Goal: Information Seeking & Learning: Learn about a topic

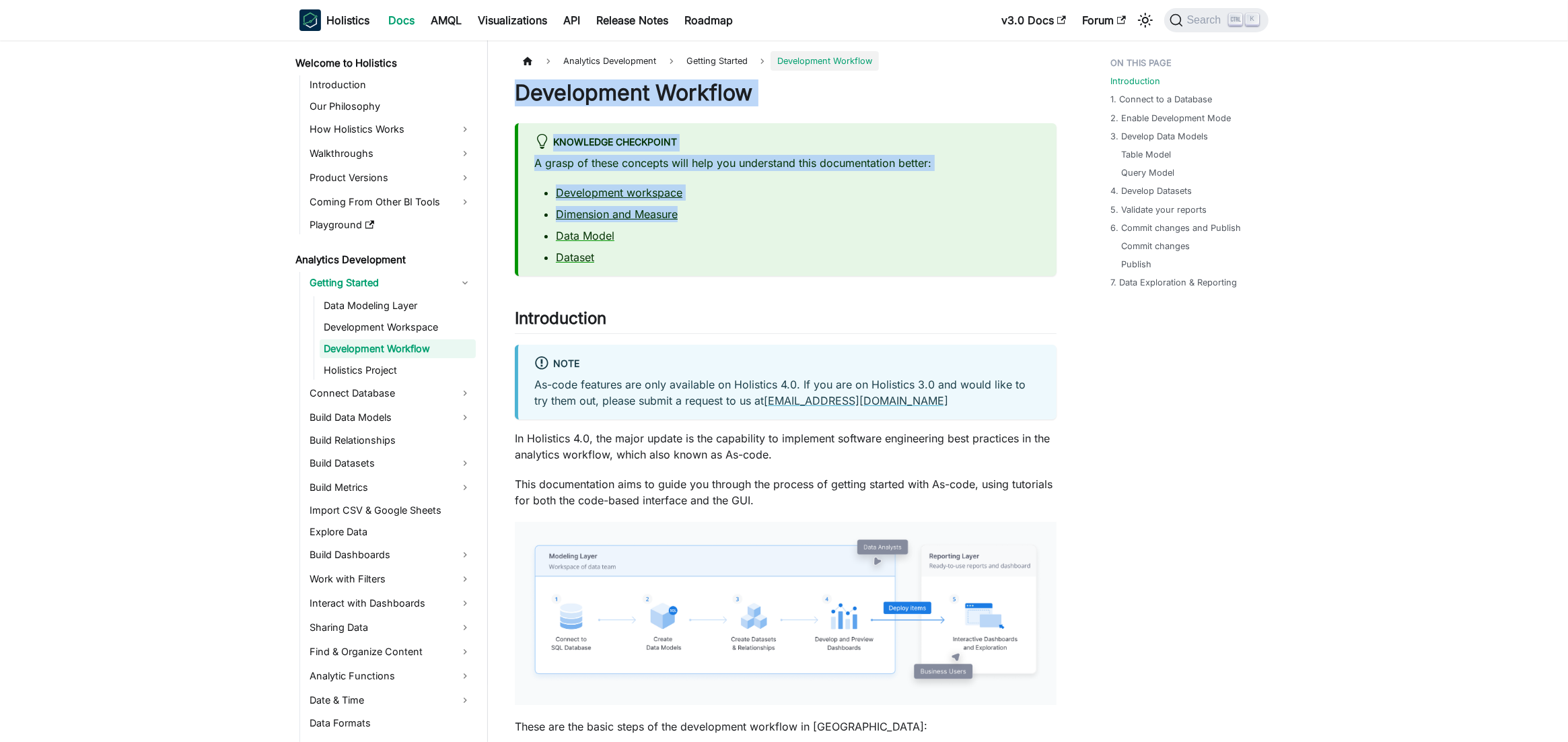
drag, startPoint x: 510, startPoint y: 91, endPoint x: 711, endPoint y: 208, distance: 232.6
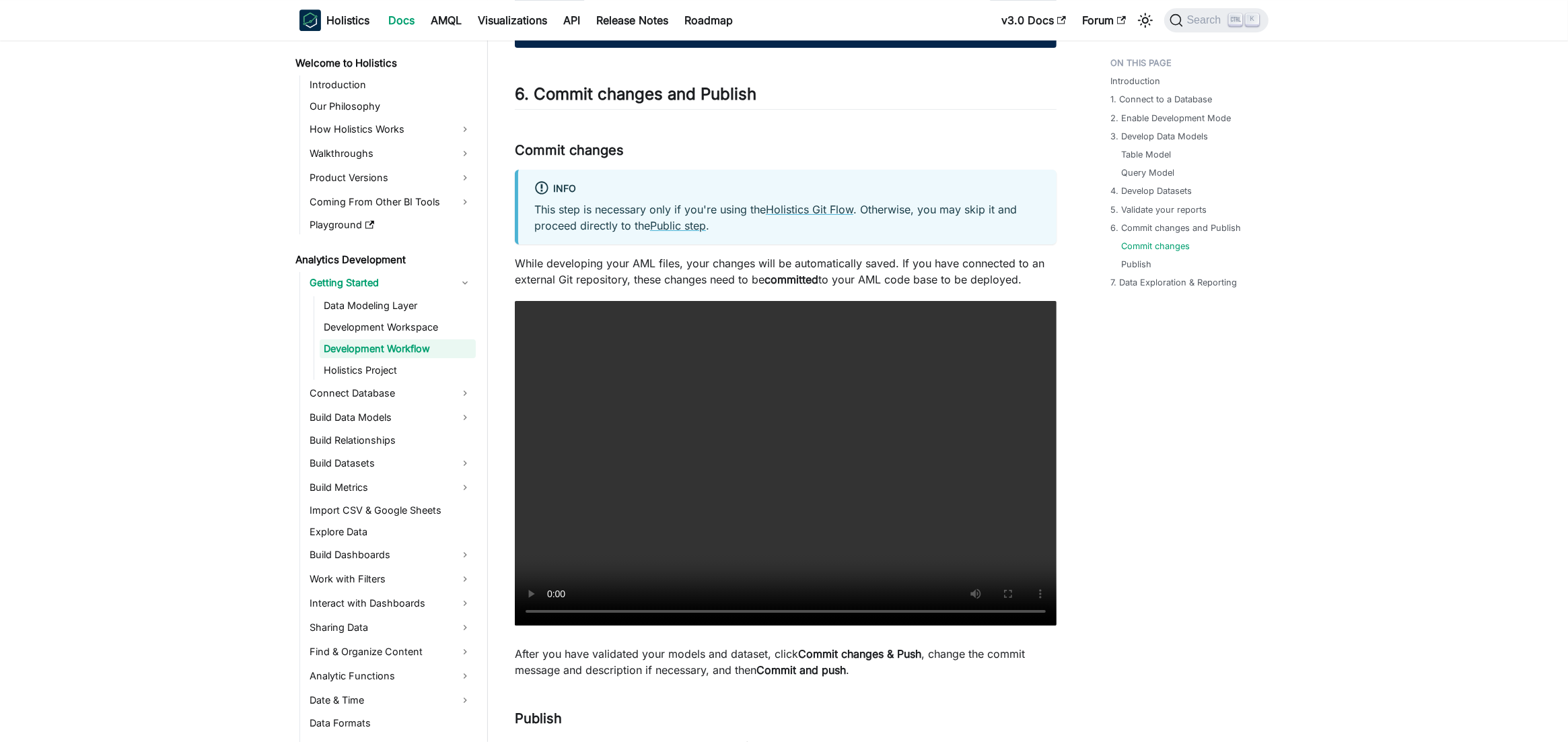
scroll to position [5689, 0]
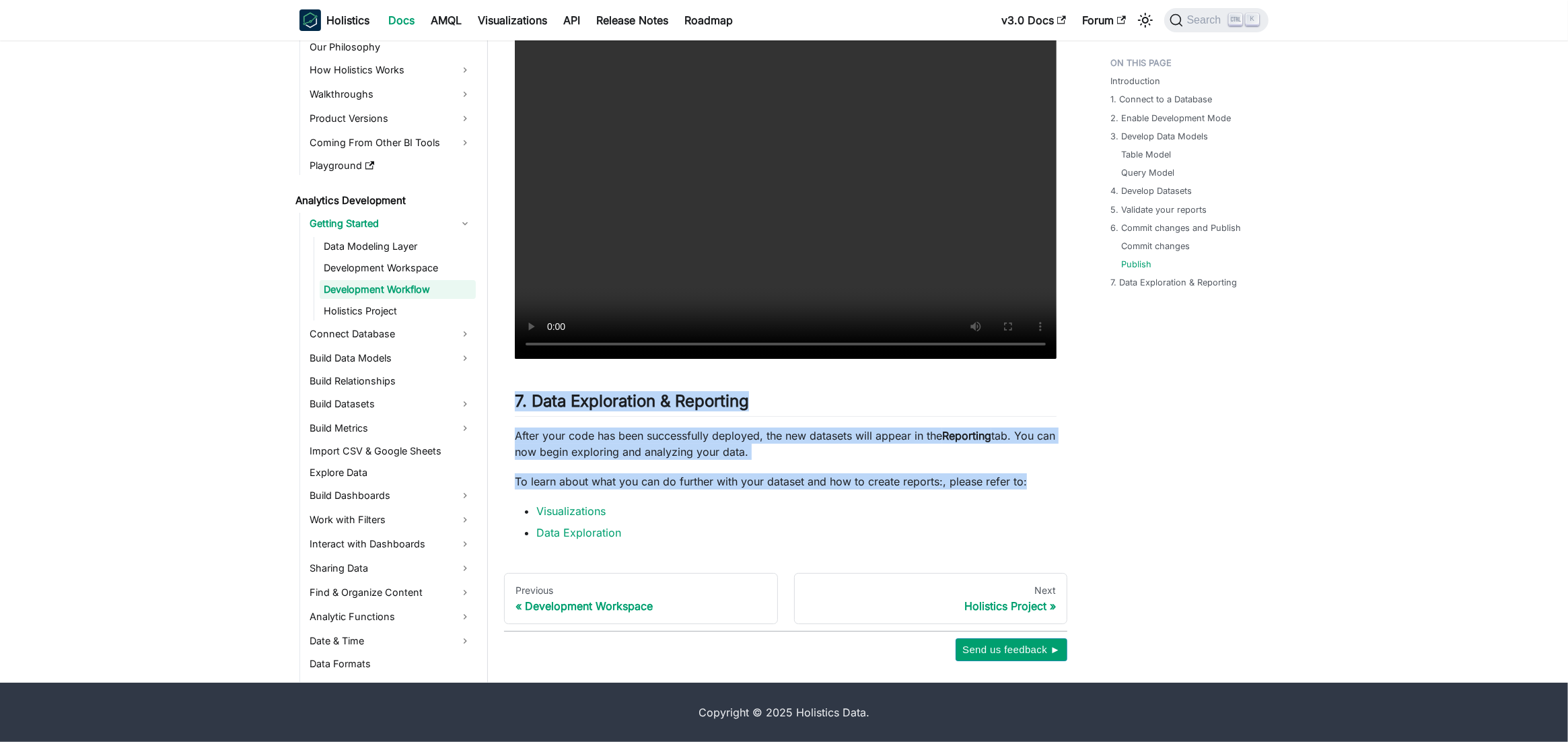
drag, startPoint x: 517, startPoint y: 94, endPoint x: 1063, endPoint y: 482, distance: 669.8
copy div "Development Workflow Knowledge Checkpoint A grasp of these concepts will help y…"
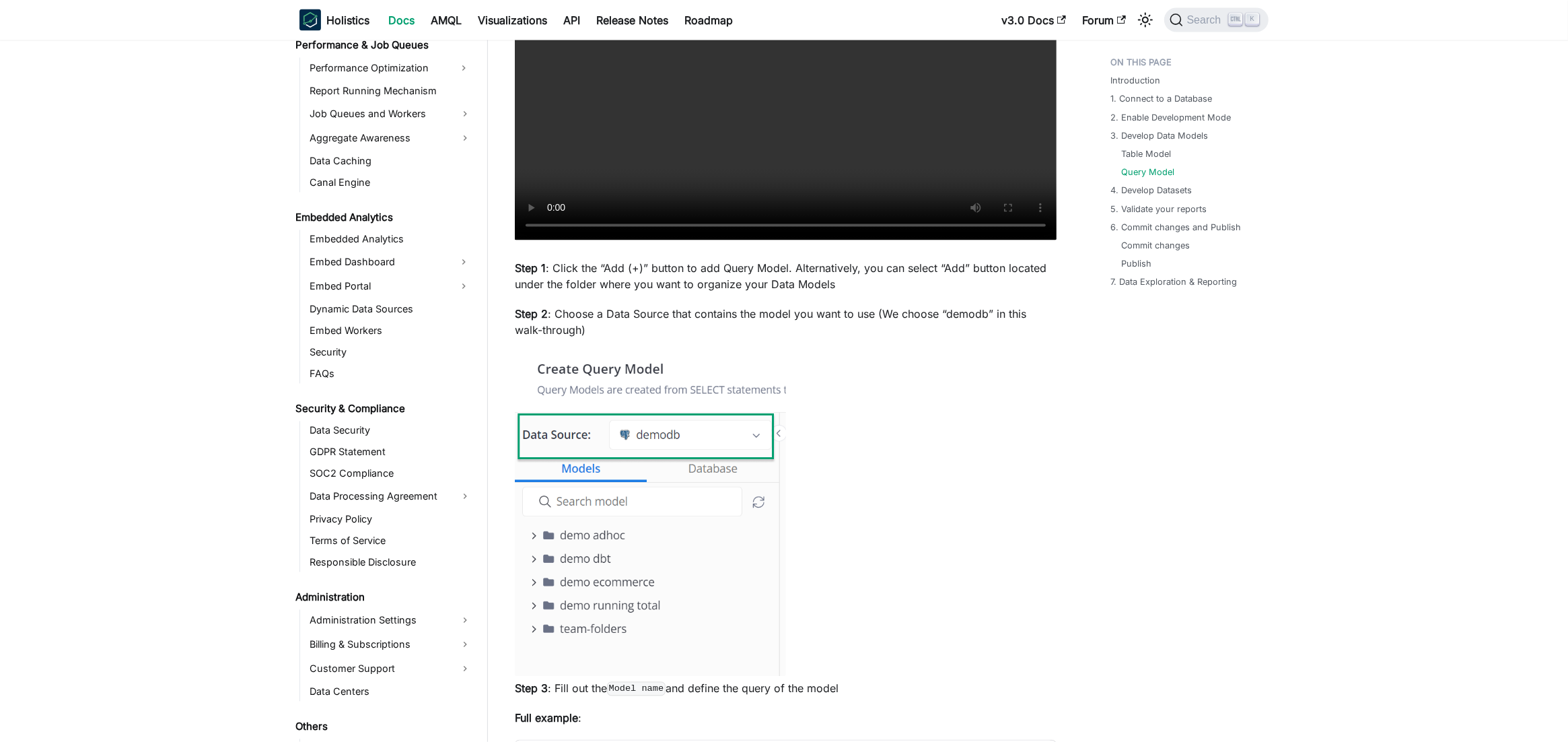
scroll to position [1346, 0]
click at [1274, 537] on div "Introduction 1. Connect to a Database 2. Enable Development Mode 3. Develop Dat…" at bounding box center [1183, 380] width 199 height 6295
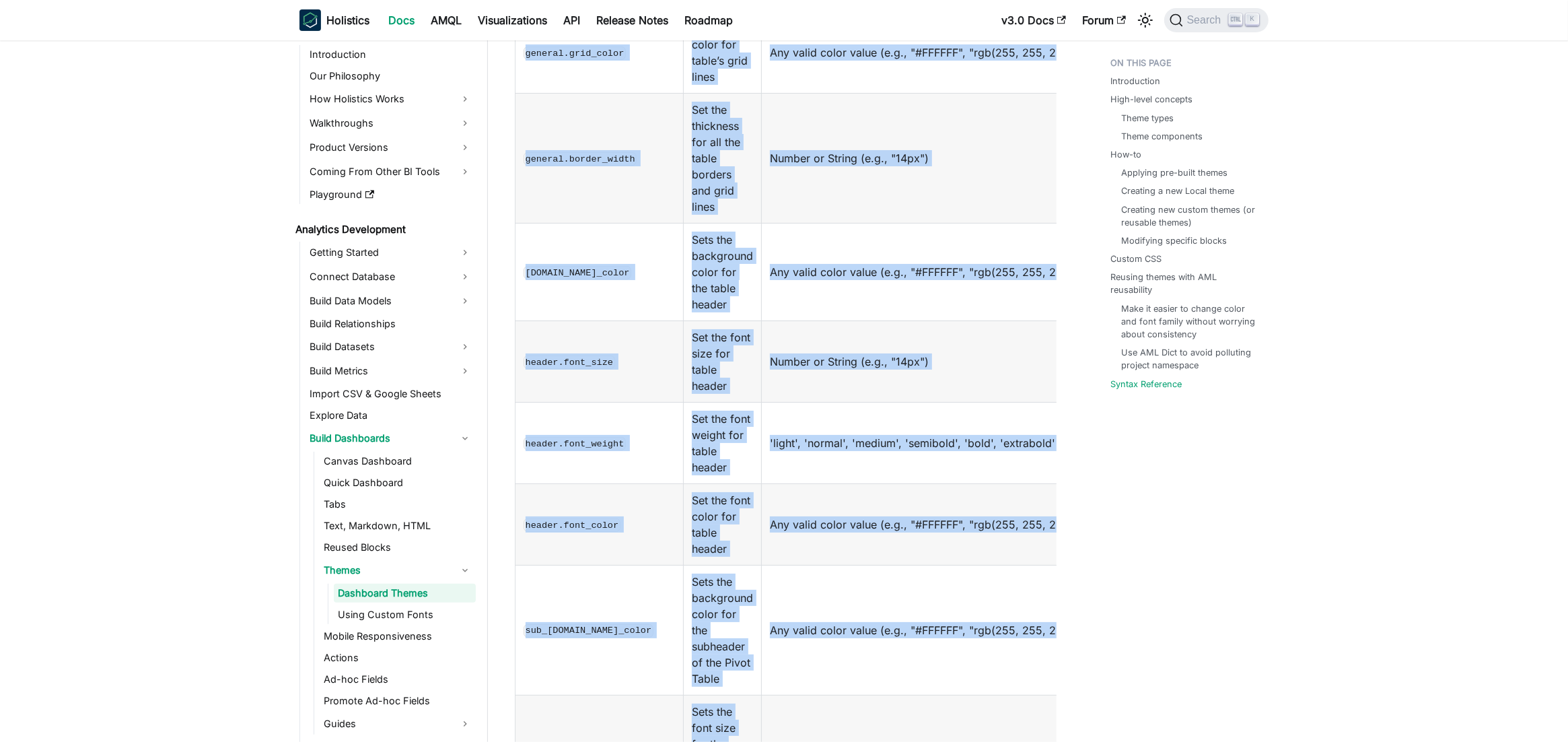
scroll to position [11950, 0]
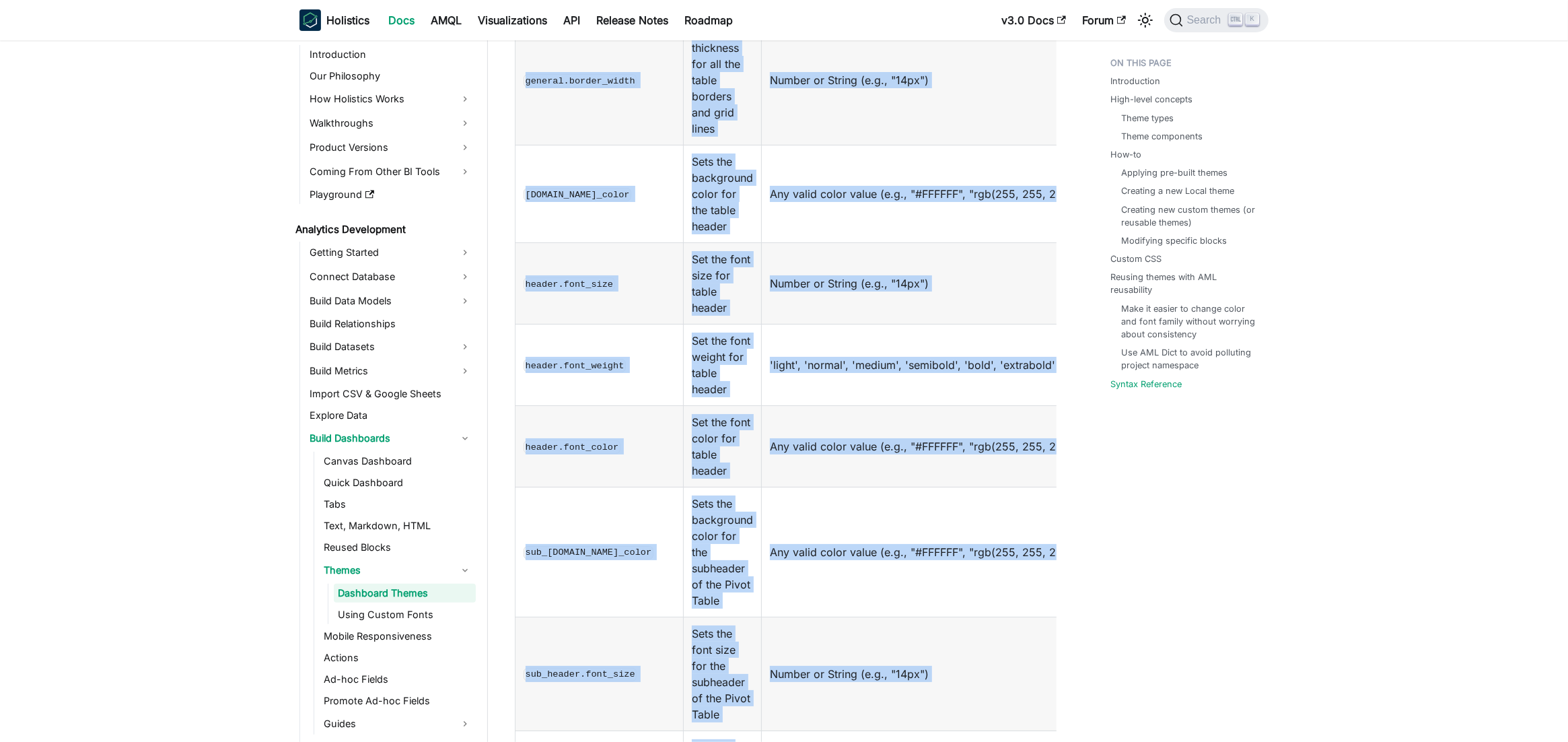
drag, startPoint x: 511, startPoint y: 104, endPoint x: 1078, endPoint y: 544, distance: 717.7
copy div "Loremipsu Dolors Ametconsecte ​ Adipis (el Seddoe Temporinc) utlab etdolor magn…"
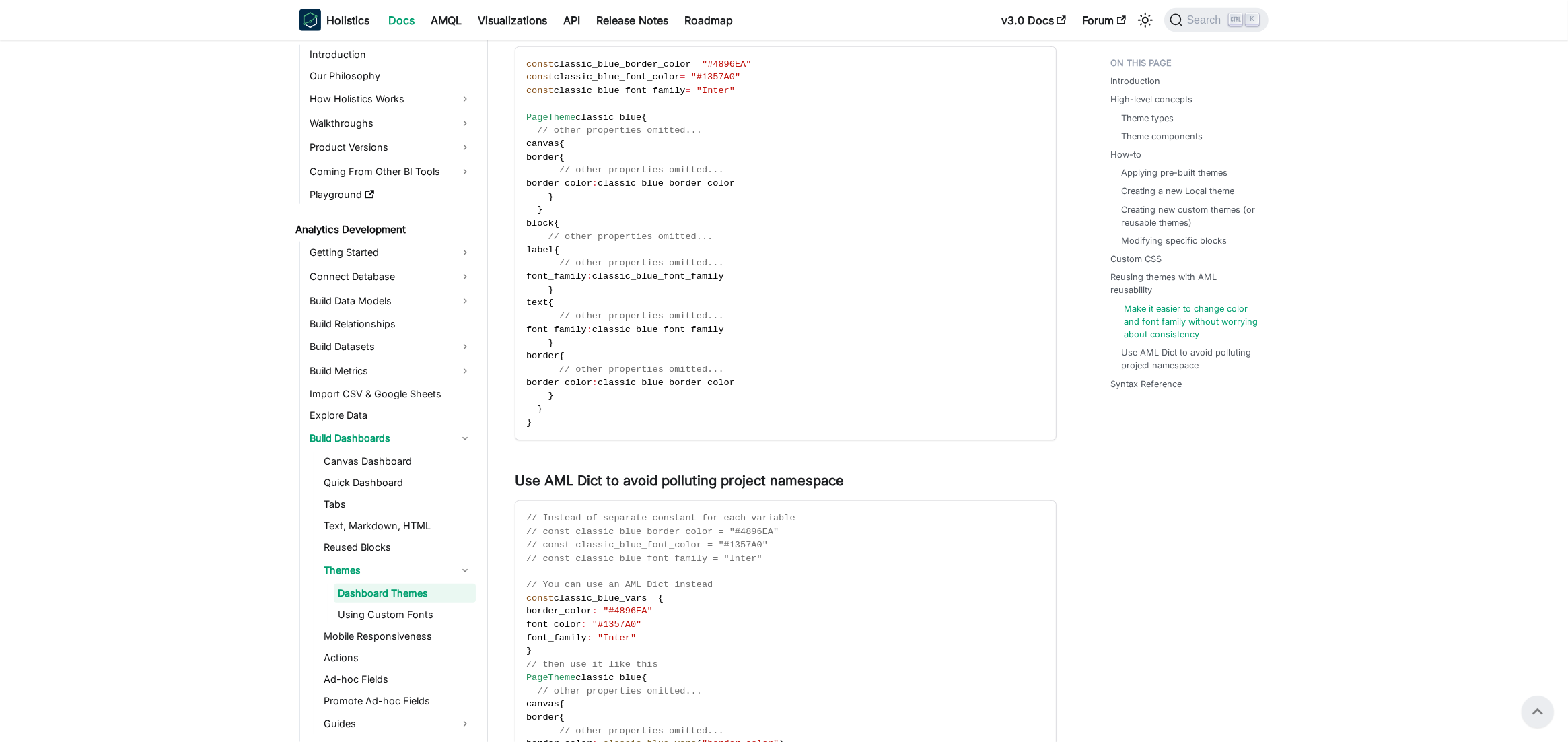
scroll to position [7194, 0]
